Goal: Transaction & Acquisition: Obtain resource

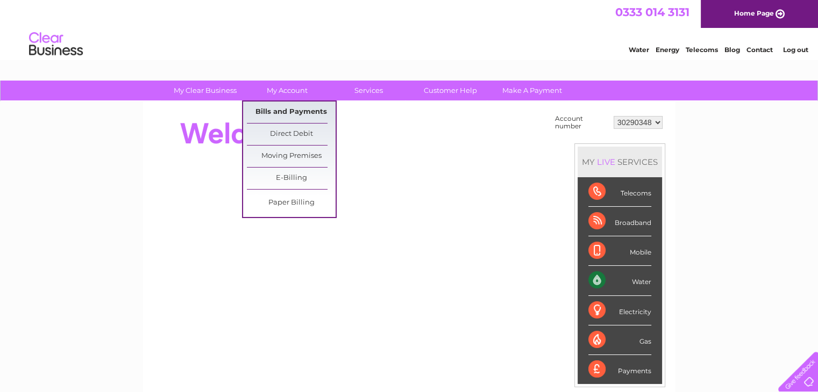
click at [288, 111] on link "Bills and Payments" at bounding box center [291, 113] width 89 height 22
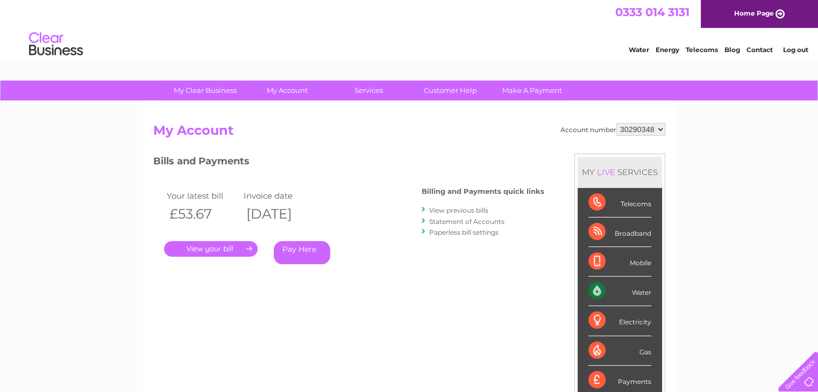
click at [447, 209] on link "View previous bills" at bounding box center [458, 210] width 59 height 8
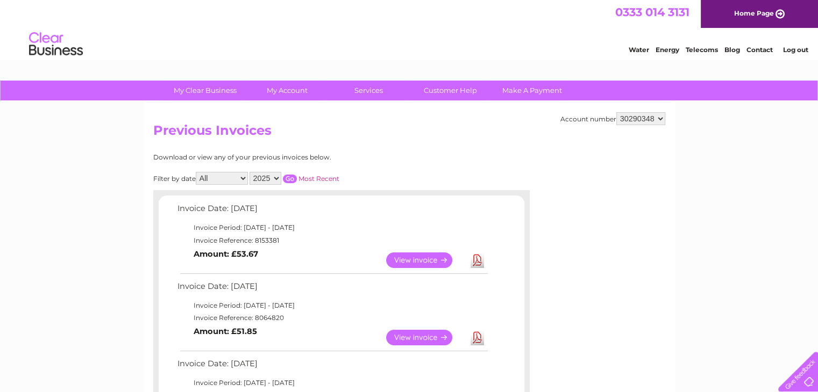
click at [406, 261] on link "View" at bounding box center [425, 261] width 79 height 16
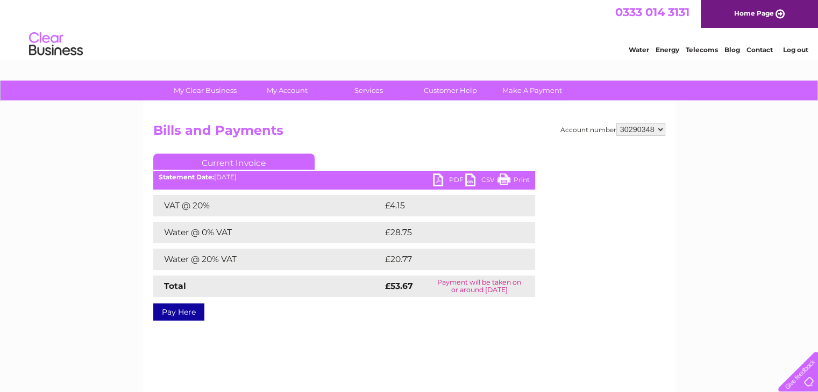
click at [449, 183] on link "PDF" at bounding box center [449, 182] width 32 height 16
